Goal: Information Seeking & Learning: Learn about a topic

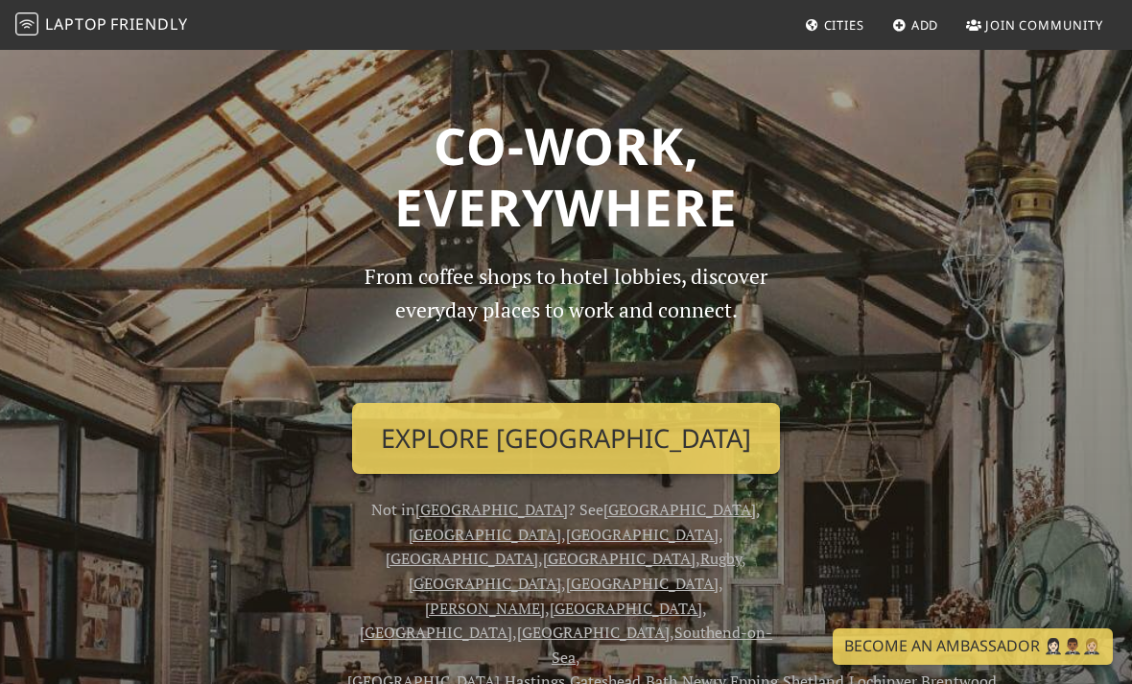
scroll to position [103, 0]
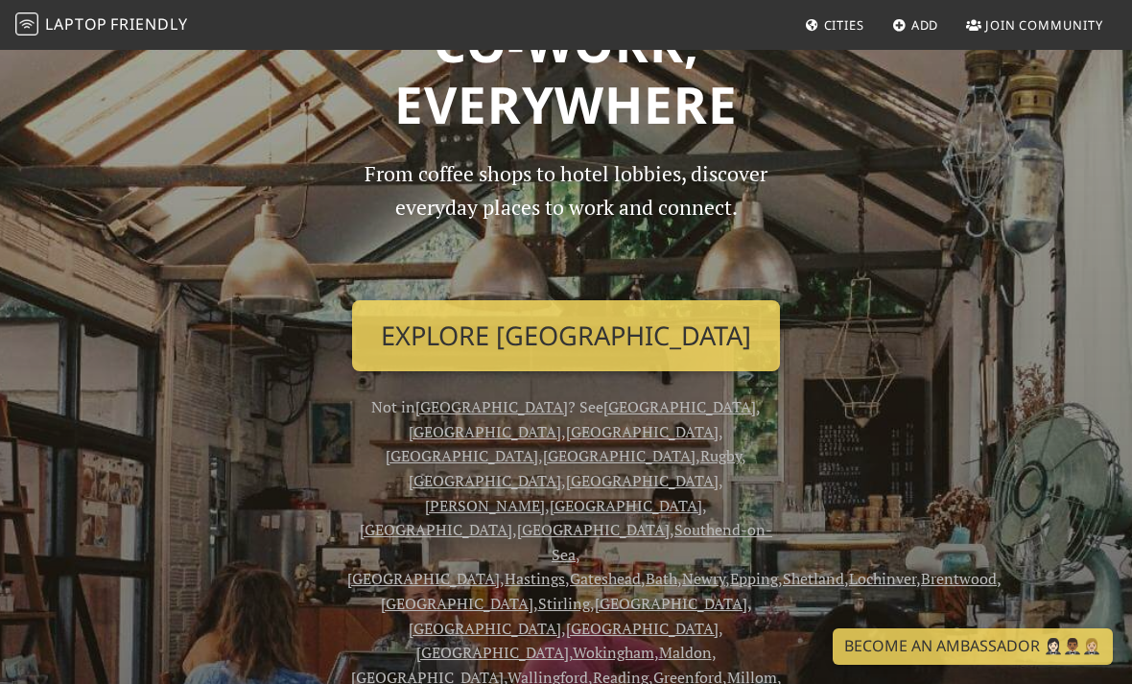
click at [679, 322] on link "Explore [GEOGRAPHIC_DATA]" at bounding box center [566, 335] width 428 height 71
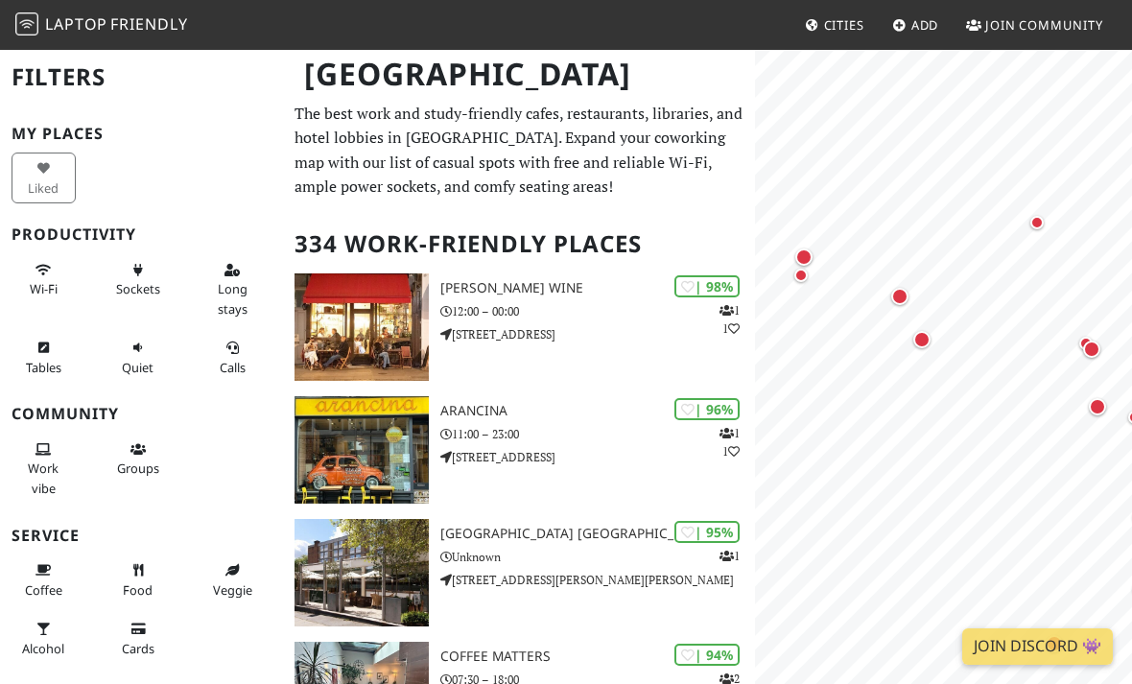
click at [1037, 226] on div "Map marker" at bounding box center [1036, 222] width 13 height 13
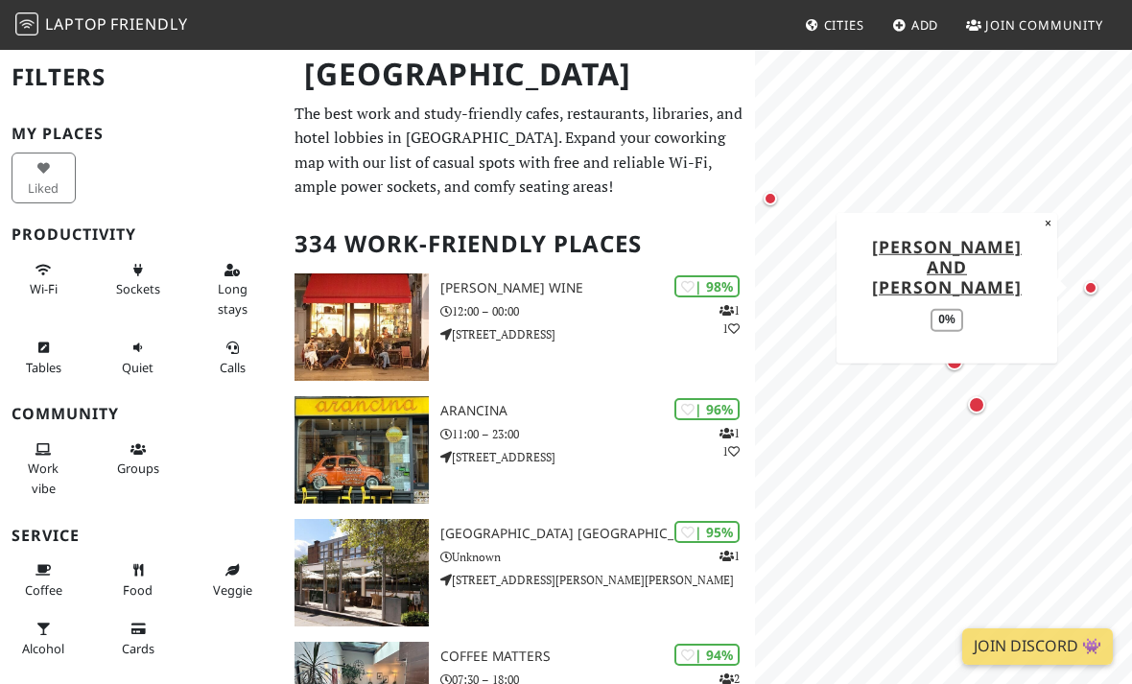
click at [1044, 233] on button "×" at bounding box center [1048, 222] width 18 height 21
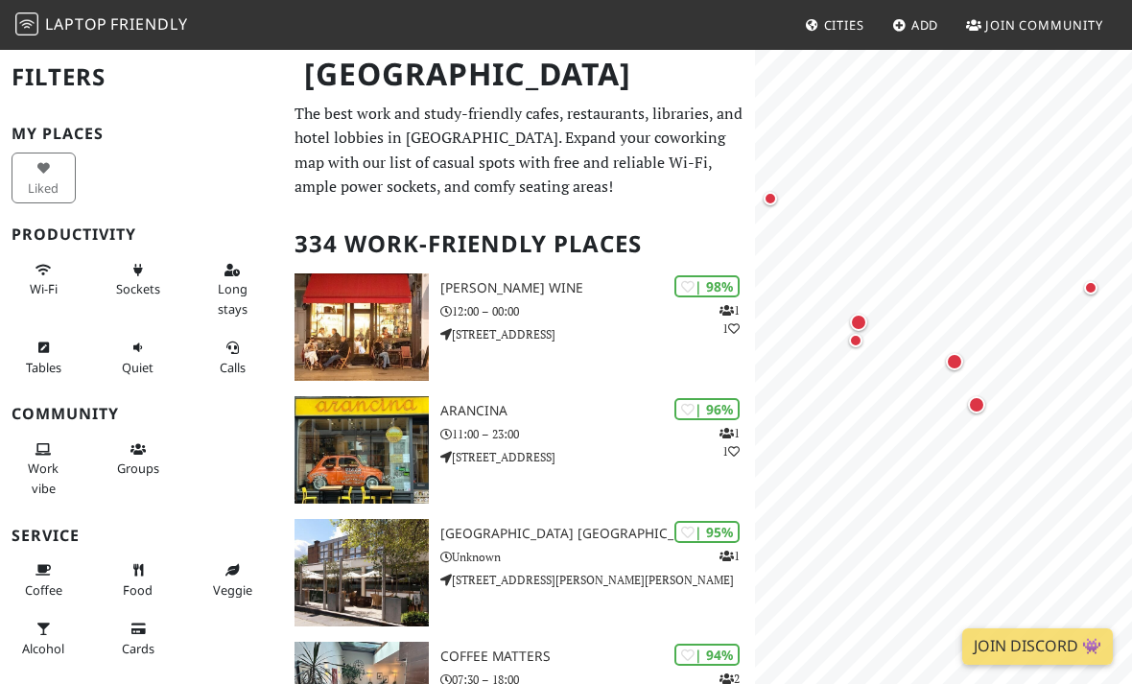
click at [867, 321] on div "Map marker" at bounding box center [858, 322] width 38 height 38
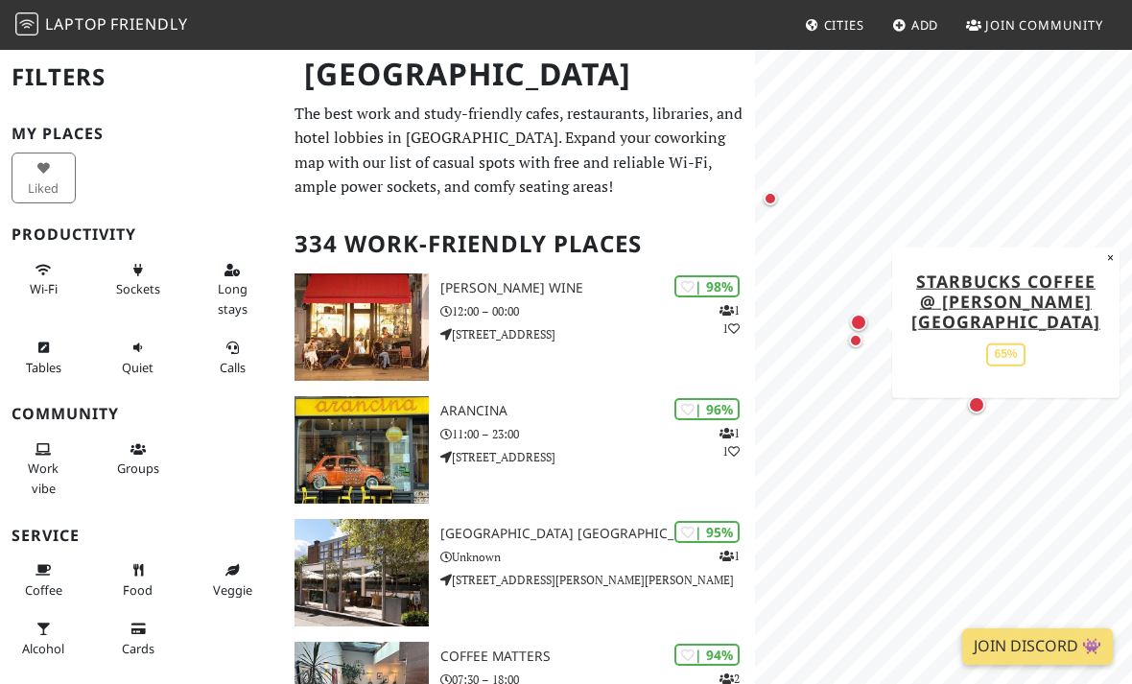
click at [863, 344] on div "Map marker" at bounding box center [855, 340] width 38 height 38
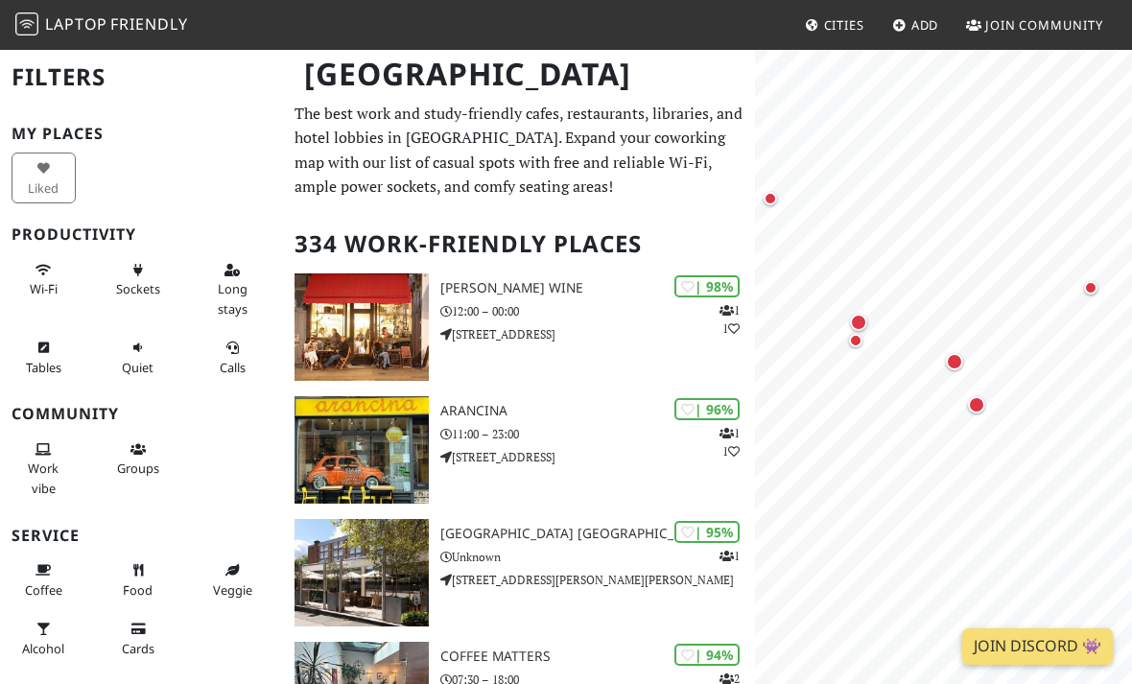
click at [977, 410] on div "Map marker" at bounding box center [976, 404] width 17 height 17
click at [957, 365] on div "Map marker" at bounding box center [954, 361] width 17 height 17
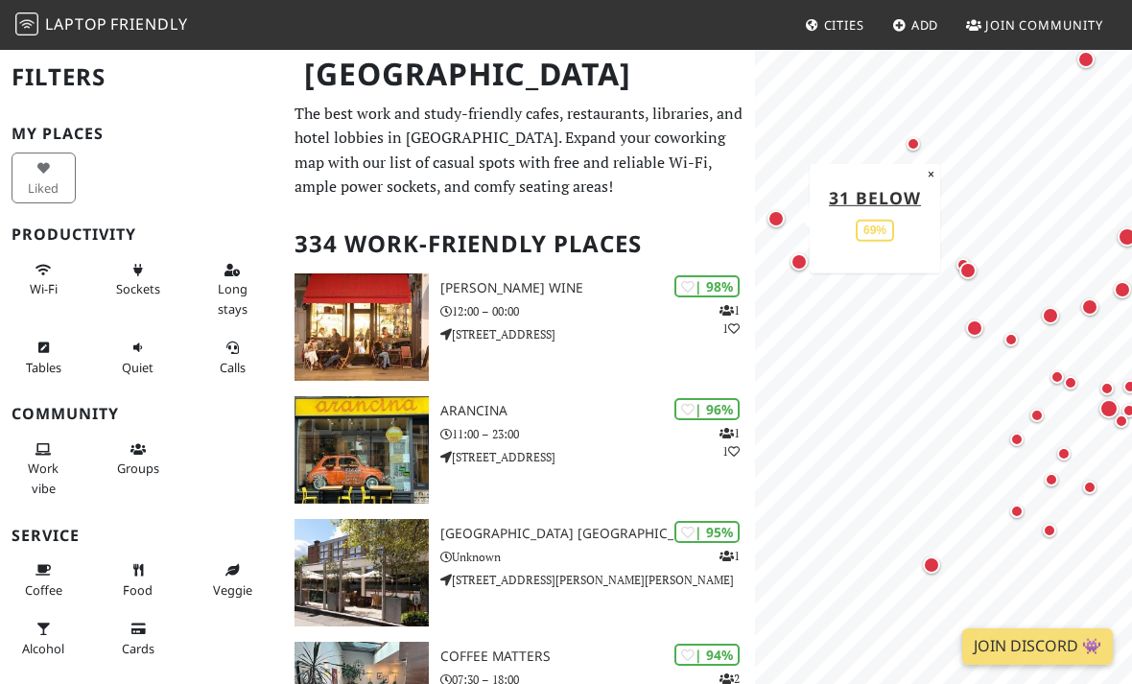
click at [978, 341] on div "Map marker" at bounding box center [974, 328] width 38 height 38
click at [1025, 344] on div "Map marker" at bounding box center [1011, 339] width 38 height 38
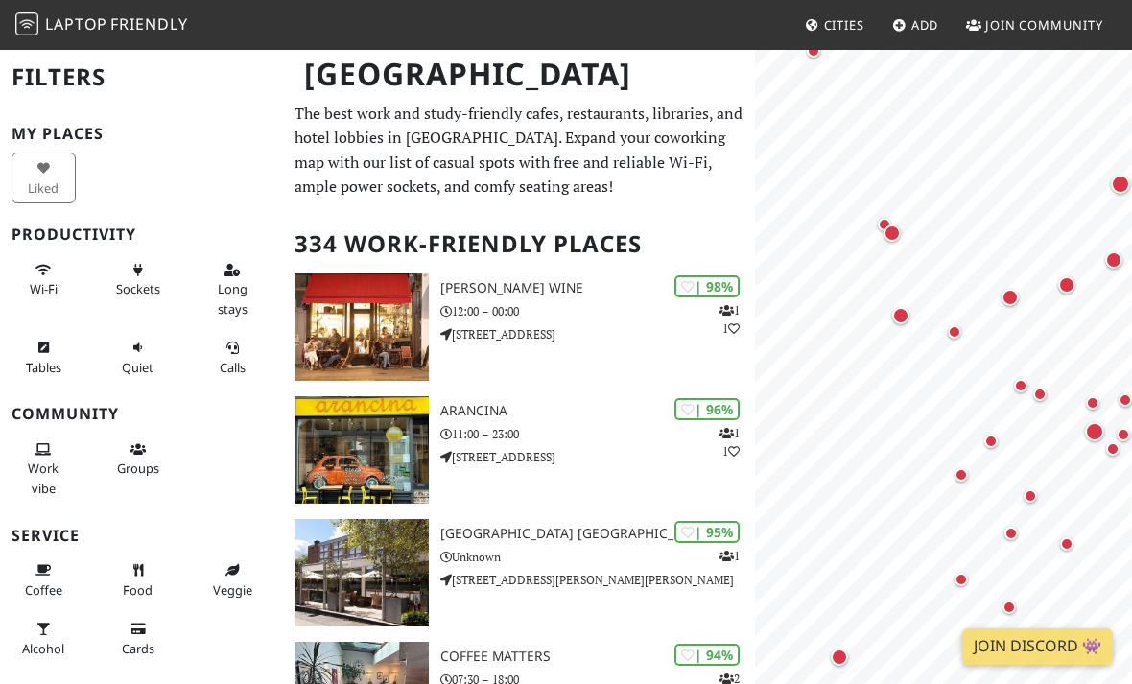
click at [1021, 296] on div "Map marker" at bounding box center [1010, 297] width 38 height 38
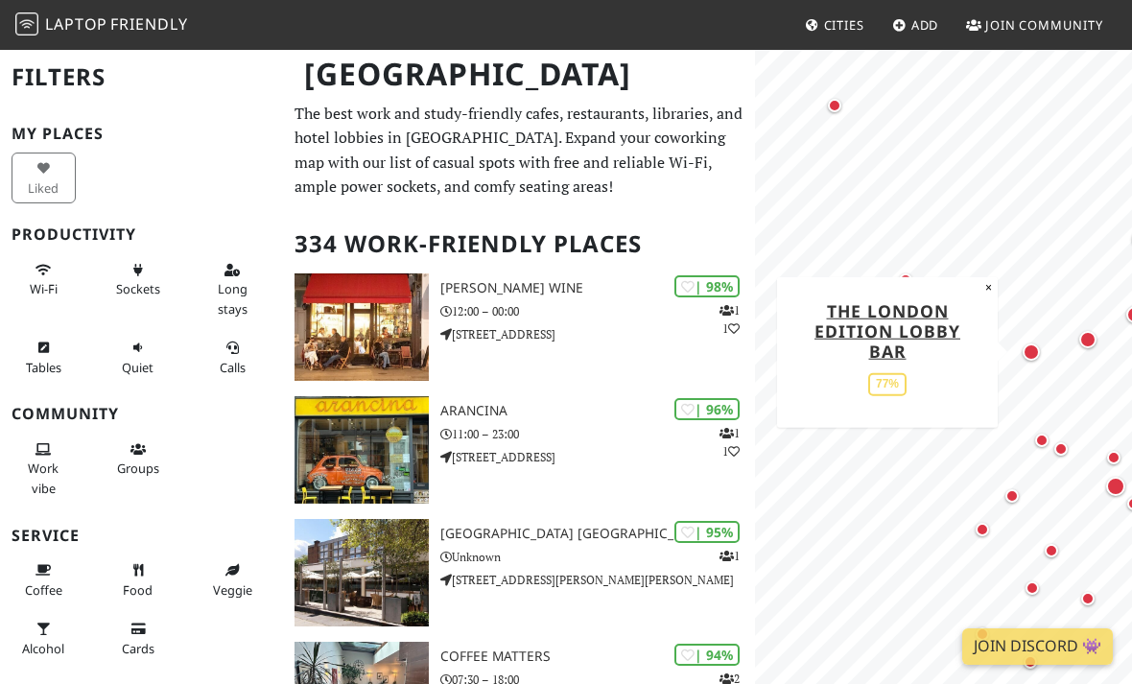
click at [1084, 340] on div "Map marker" at bounding box center [1087, 339] width 17 height 17
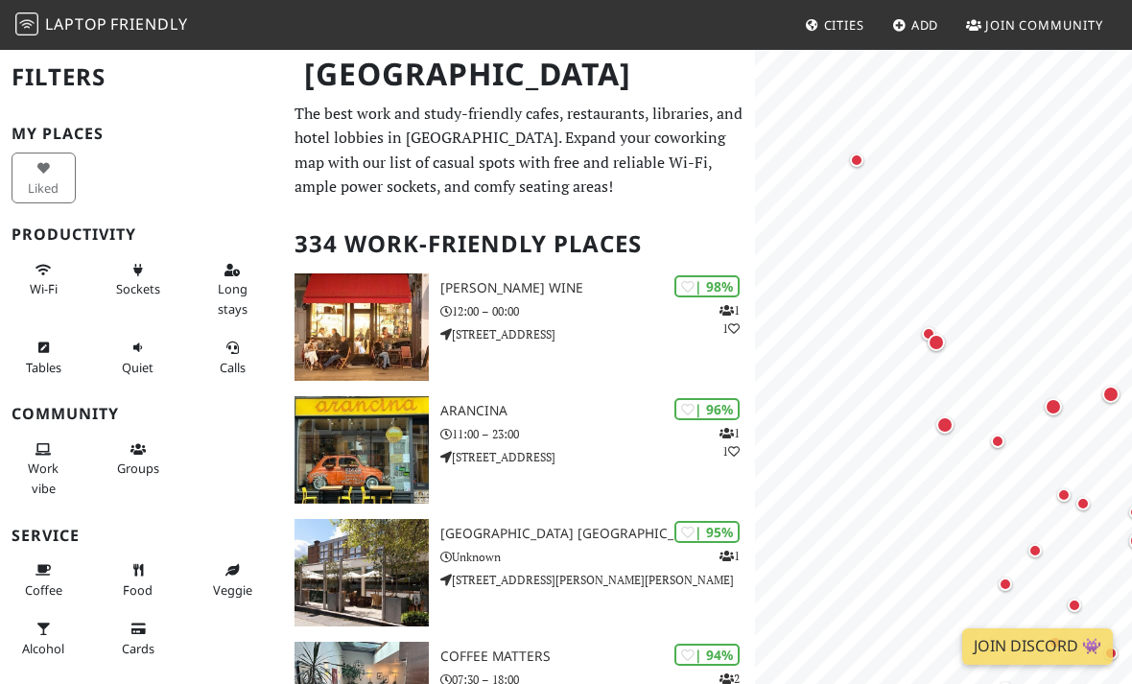
click at [942, 346] on div "Map marker" at bounding box center [935, 342] width 17 height 17
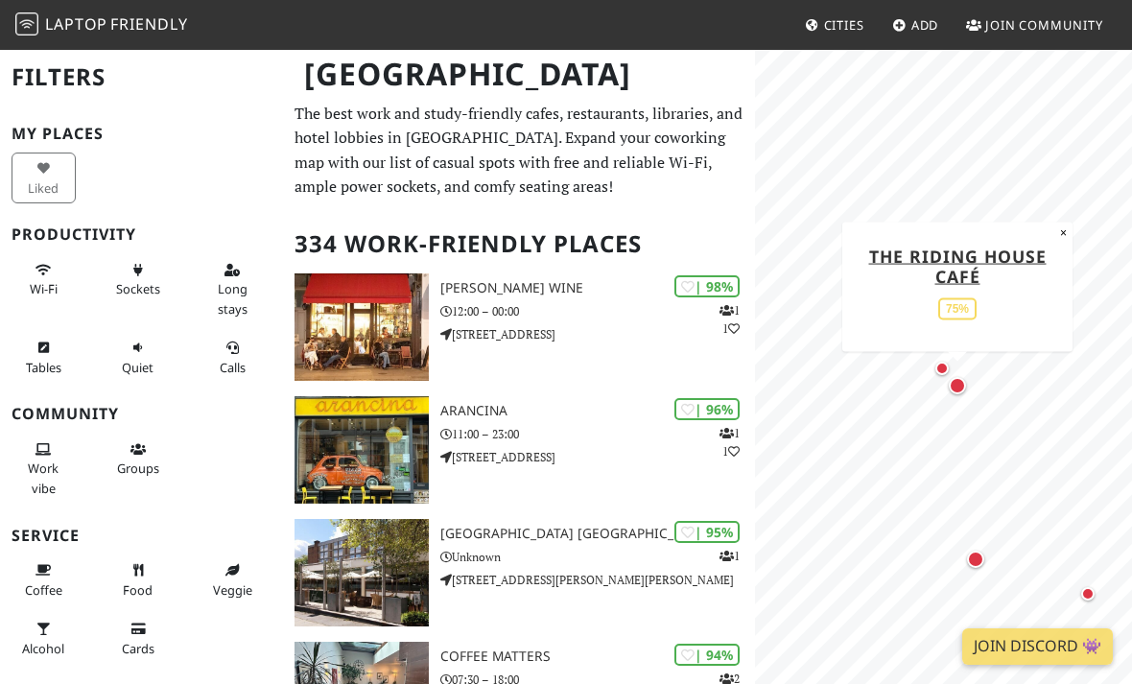
click at [940, 370] on div "Map marker" at bounding box center [957, 385] width 38 height 38
click at [963, 386] on div "Map marker" at bounding box center [956, 385] width 17 height 17
click at [1002, 261] on link "The Riding House Café" at bounding box center [956, 265] width 177 height 43
click at [987, 258] on link "The Riding House Café" at bounding box center [956, 265] width 177 height 43
click at [937, 370] on div "Map marker" at bounding box center [941, 368] width 13 height 13
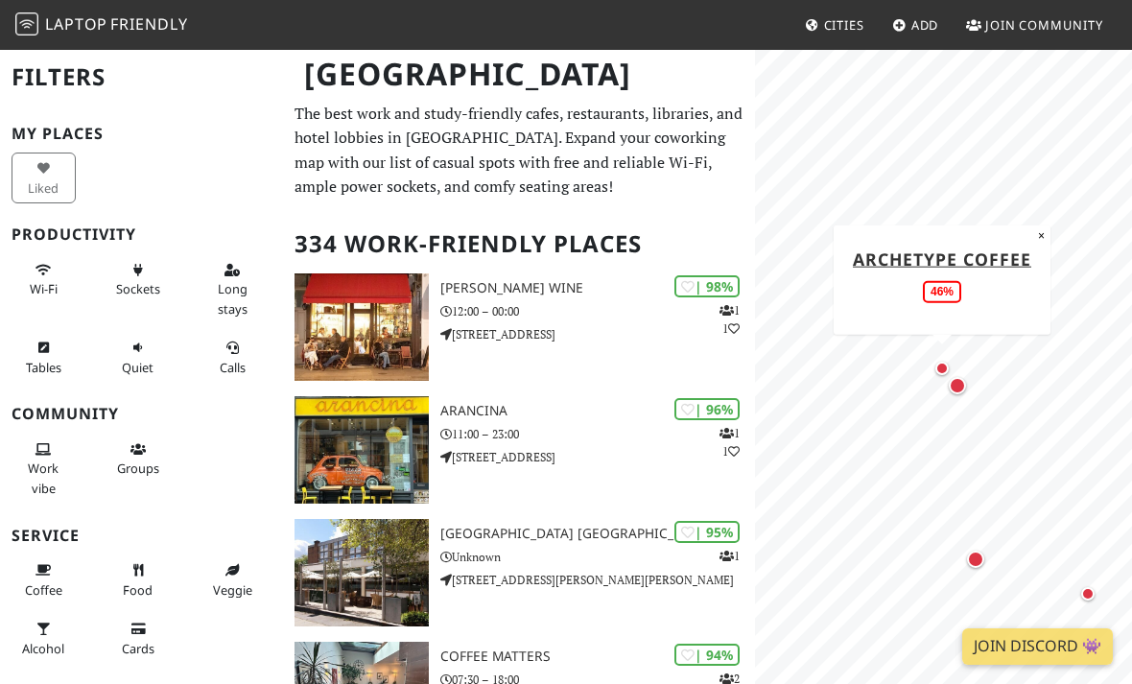
click at [997, 258] on link "Archetype Coffee" at bounding box center [942, 257] width 178 height 23
click at [959, 390] on div "Map marker" at bounding box center [956, 385] width 17 height 17
click at [894, 330] on div "Map marker" at bounding box center [893, 328] width 17 height 17
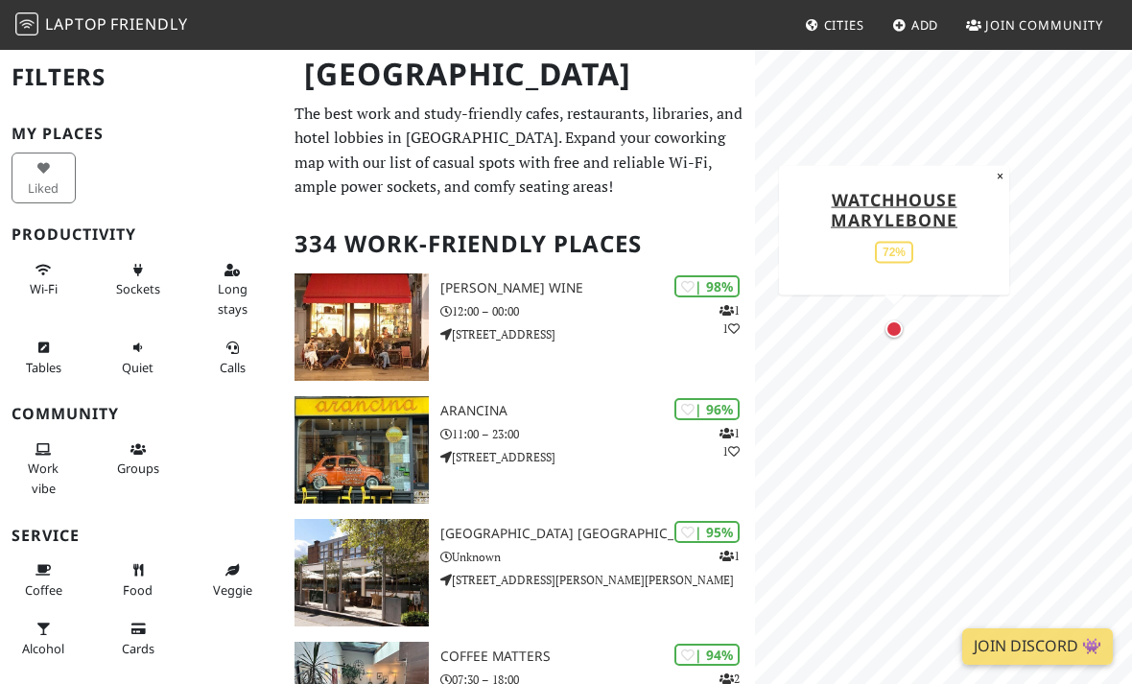
click at [942, 221] on link "WatchHouse Marylebone" at bounding box center [893, 208] width 127 height 43
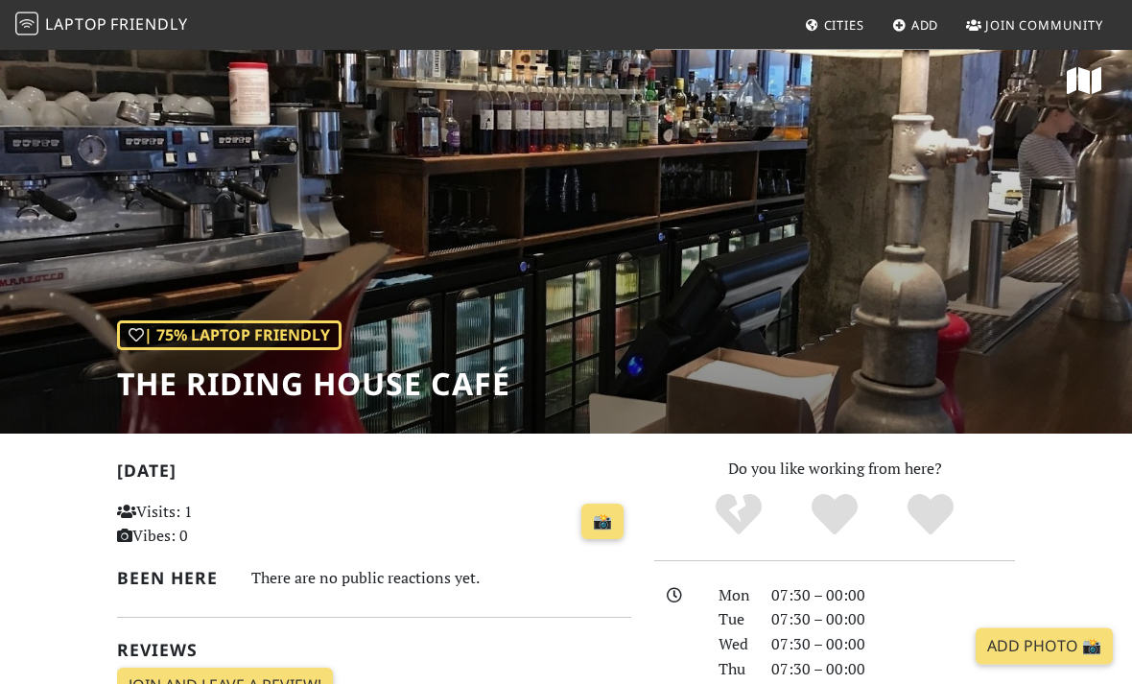
scroll to position [13, 0]
click at [963, 323] on div "| 75% Laptop Friendly The Riding House Café" at bounding box center [566, 234] width 1132 height 399
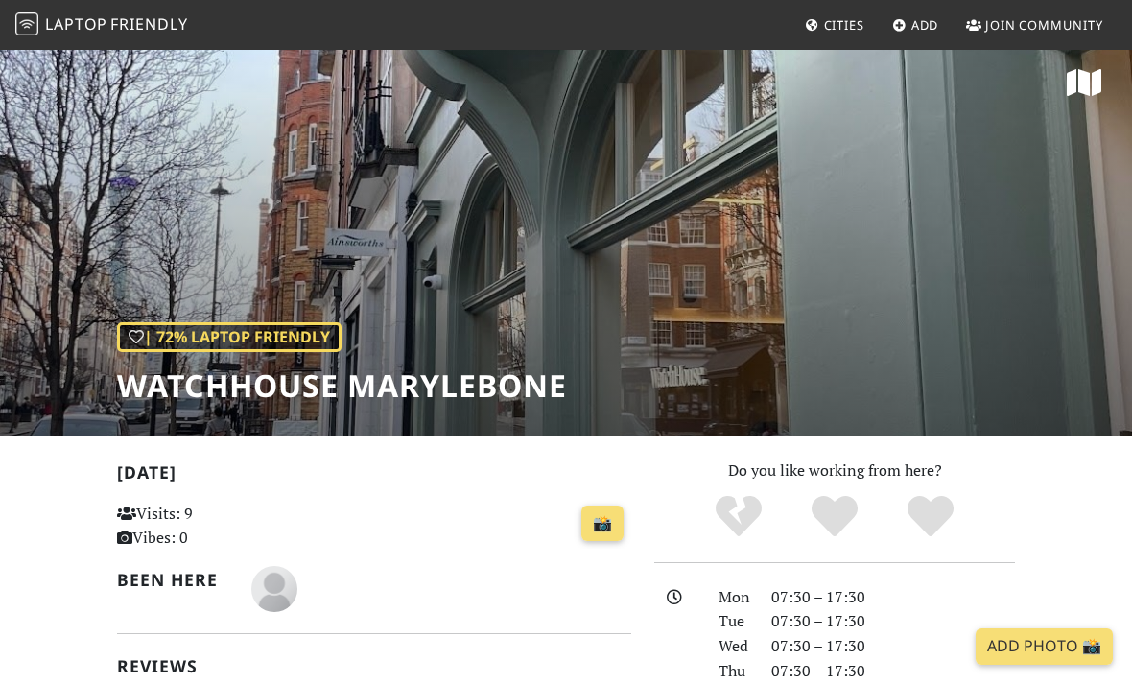
scroll to position [13, 0]
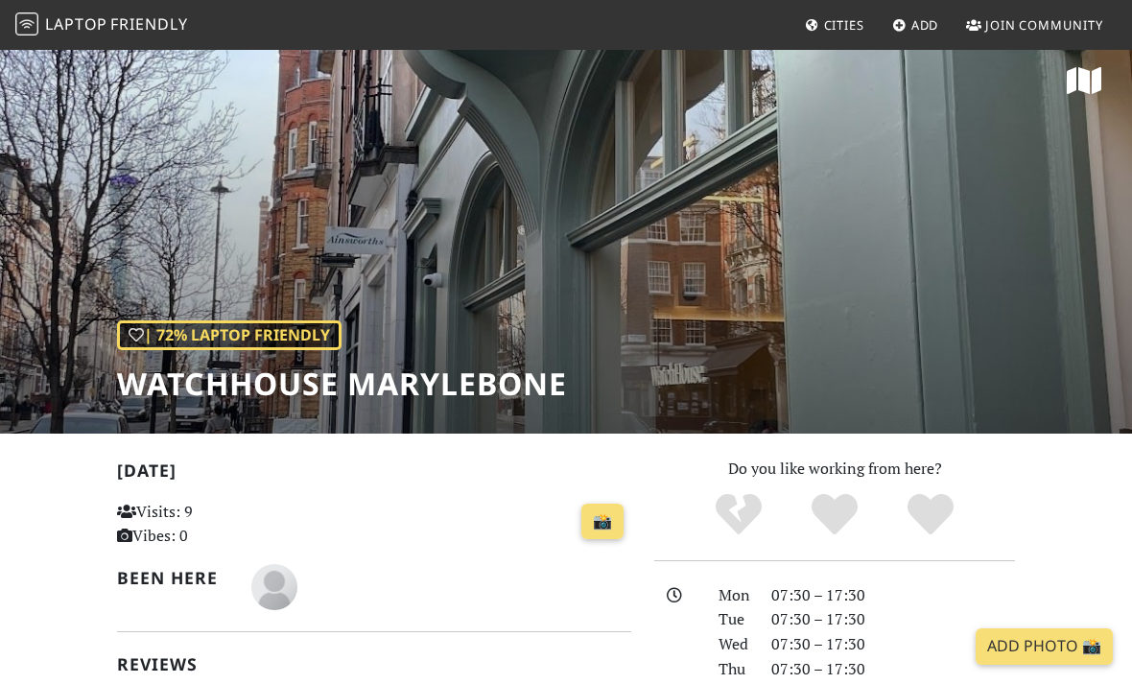
click at [1021, 266] on div "| 72% Laptop Friendly WatchHouse Marylebone" at bounding box center [566, 234] width 1132 height 399
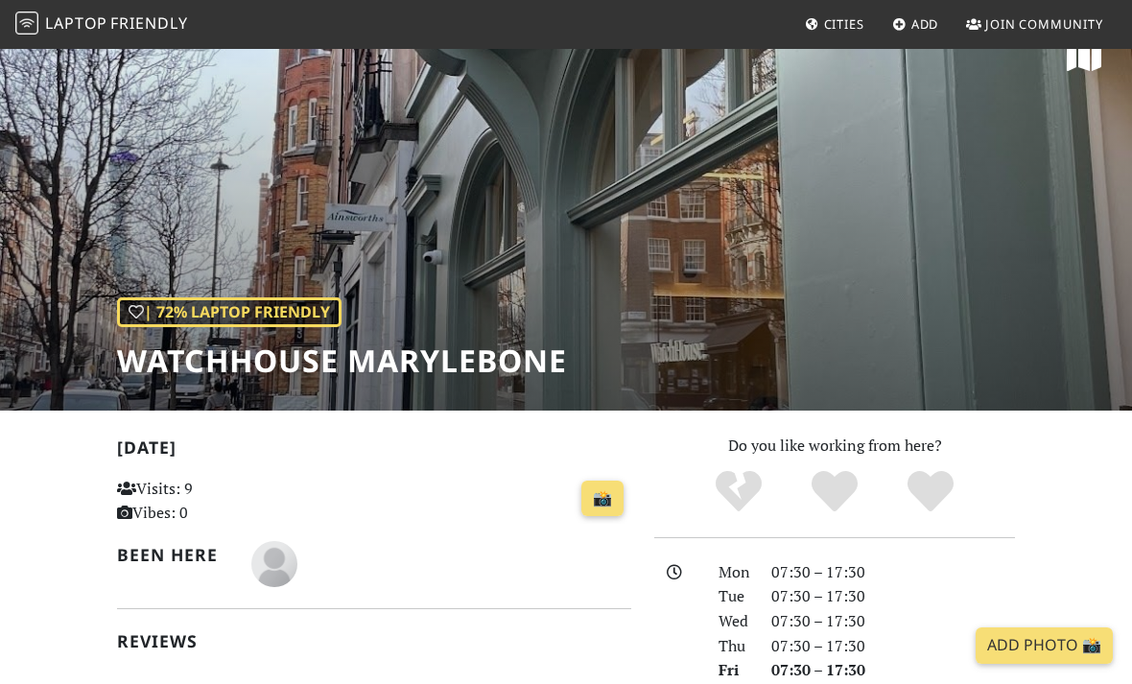
scroll to position [35, 0]
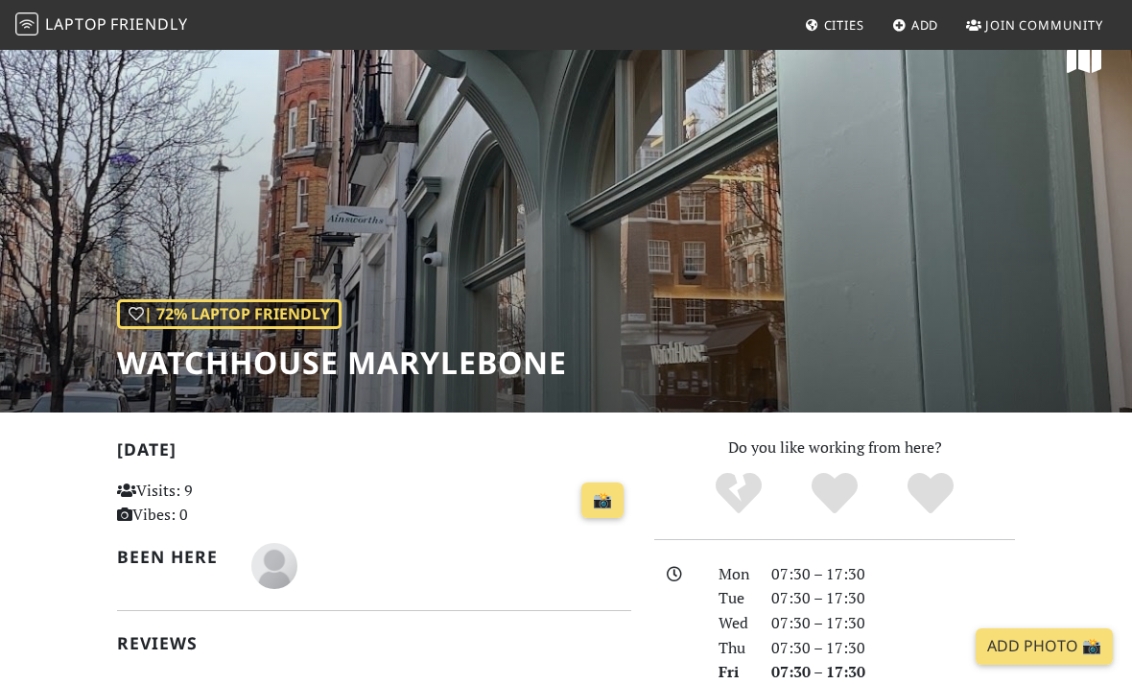
click at [301, 242] on div "| 72% Laptop Friendly WatchHouse Marylebone" at bounding box center [566, 212] width 1132 height 399
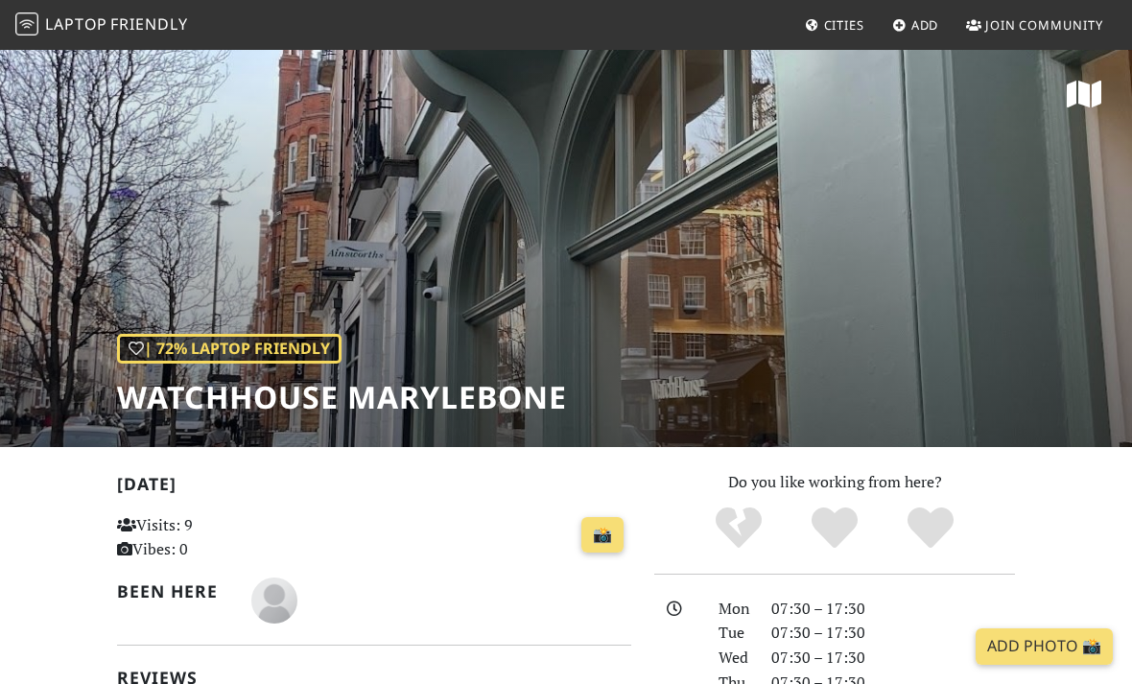
click at [1094, 96] on icon at bounding box center [1083, 94] width 35 height 31
